Goal: Find specific page/section: Find specific page/section

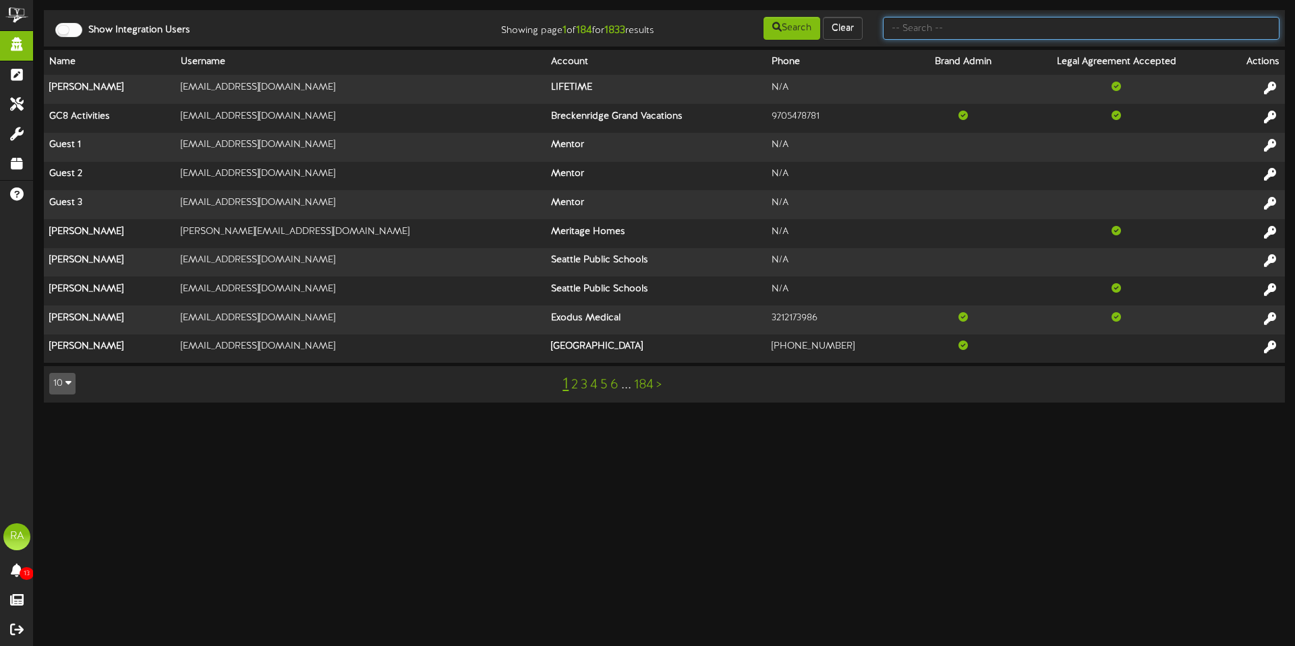
click at [905, 30] on input "text" at bounding box center [1081, 28] width 397 height 23
type input "[PERSON_NAME]"
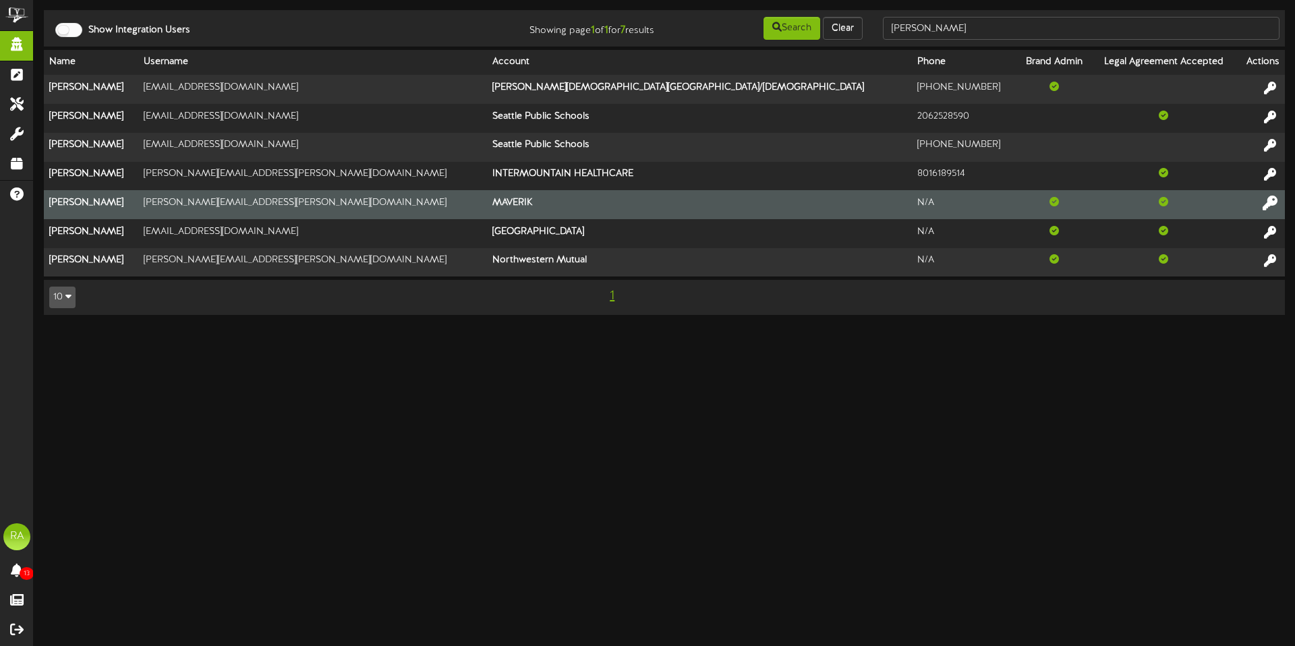
click at [1272, 202] on icon at bounding box center [1270, 202] width 15 height 15
